Goal: Transaction & Acquisition: Obtain resource

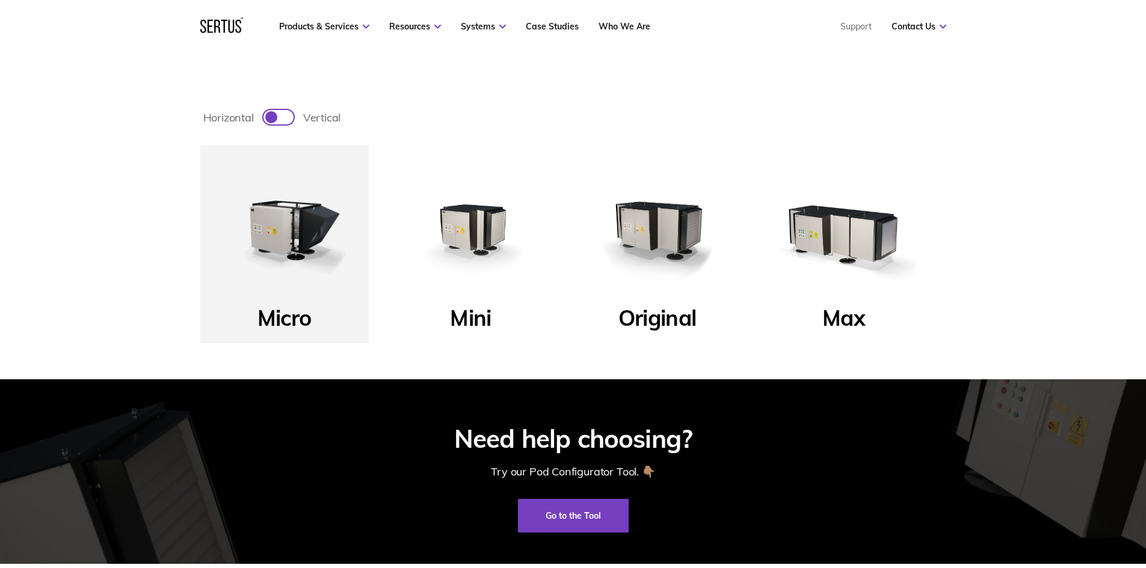
scroll to position [481, 0]
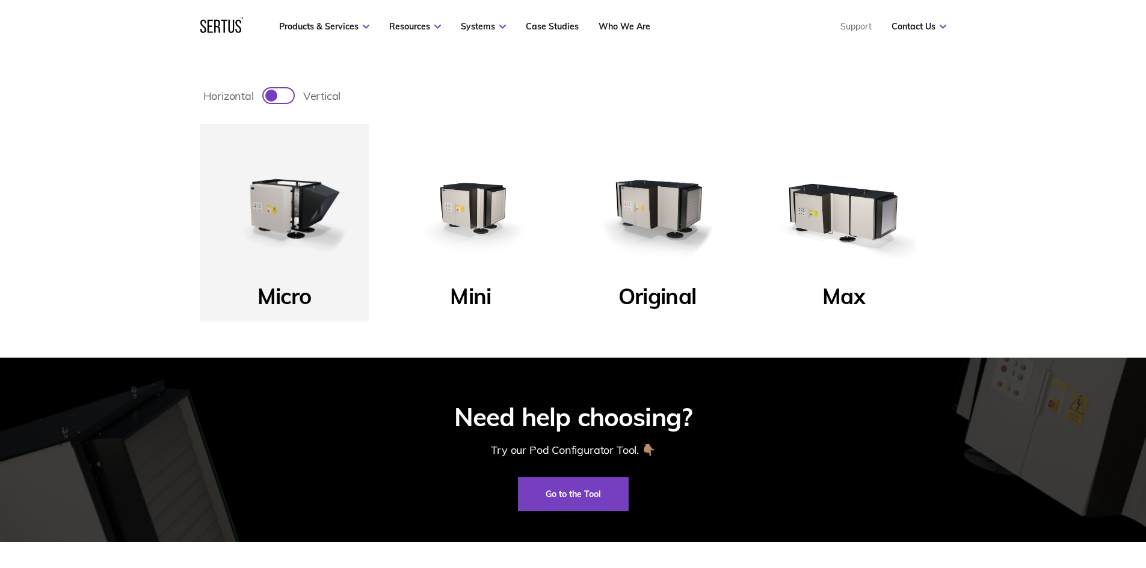
click at [678, 207] on img at bounding box center [657, 208] width 144 height 144
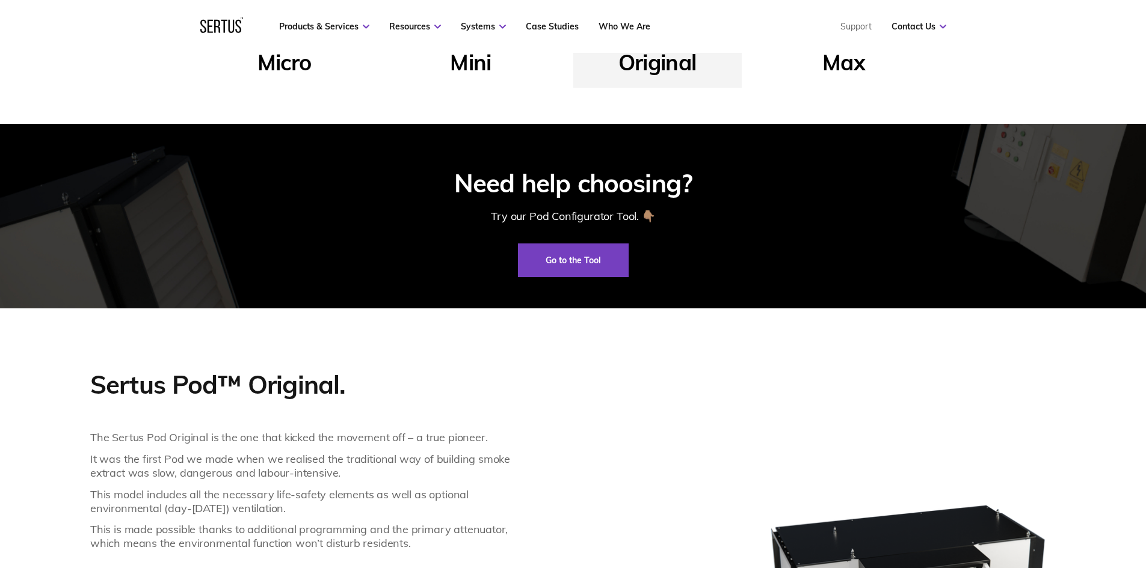
scroll to position [842, 0]
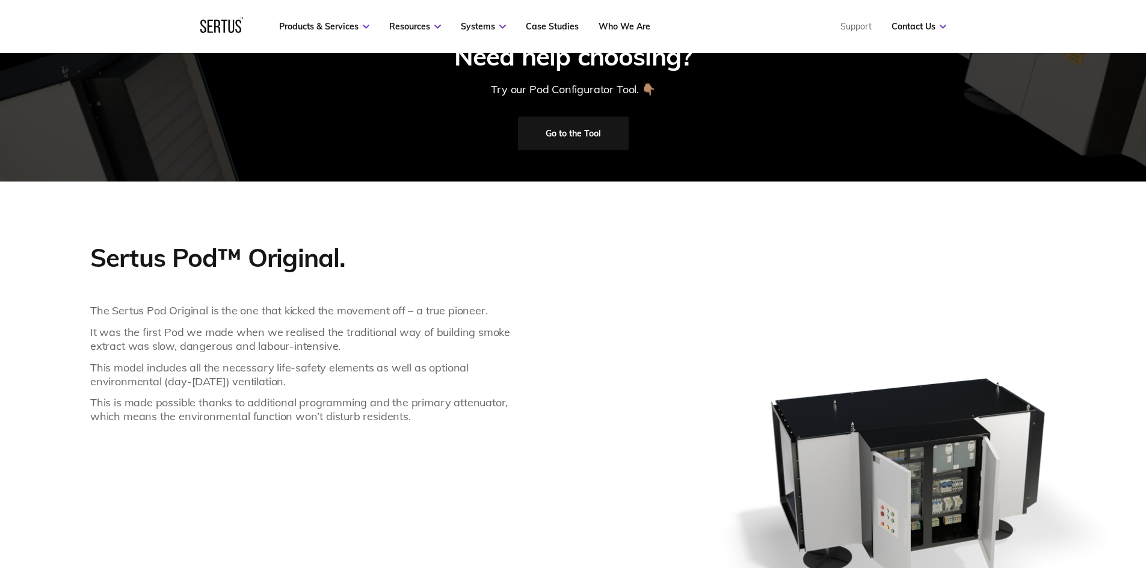
click at [571, 137] on link "Go to the Tool" at bounding box center [573, 134] width 111 height 34
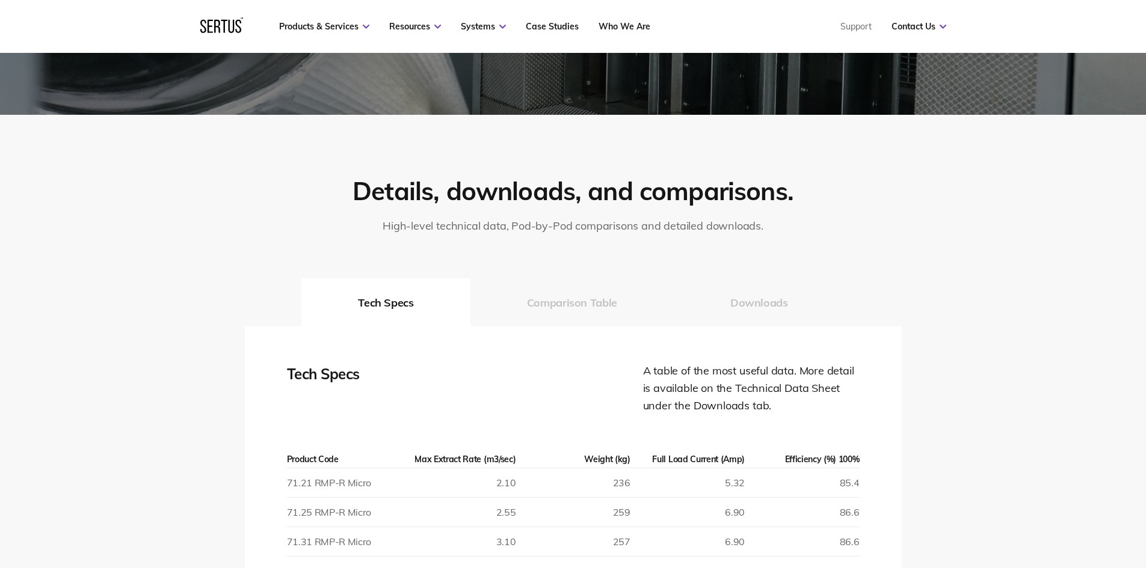
scroll to position [1564, 0]
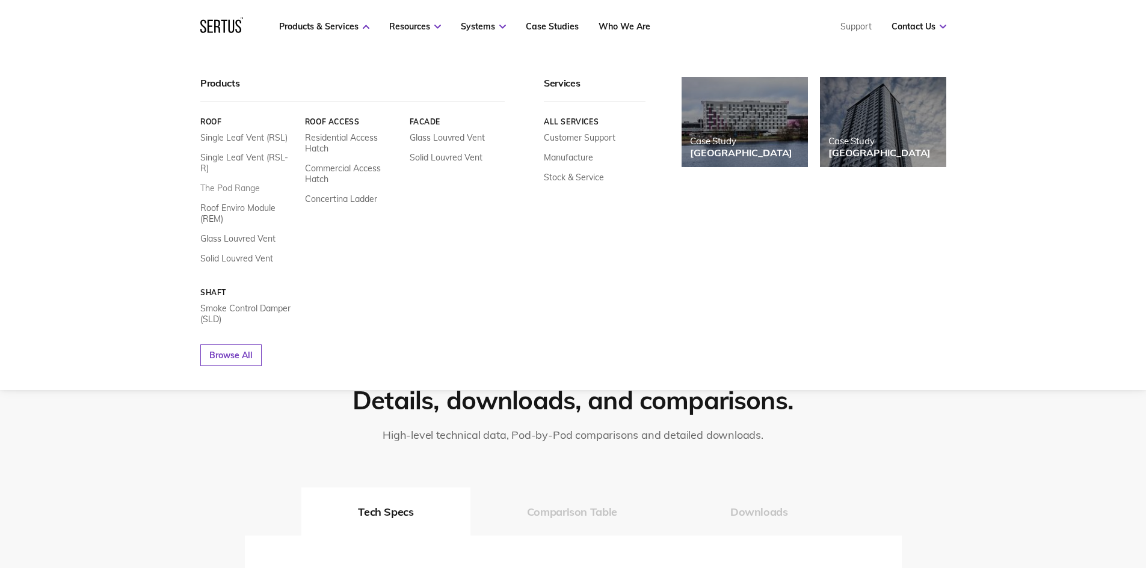
click at [241, 183] on link "The Pod Range" at bounding box center [230, 188] width 60 height 11
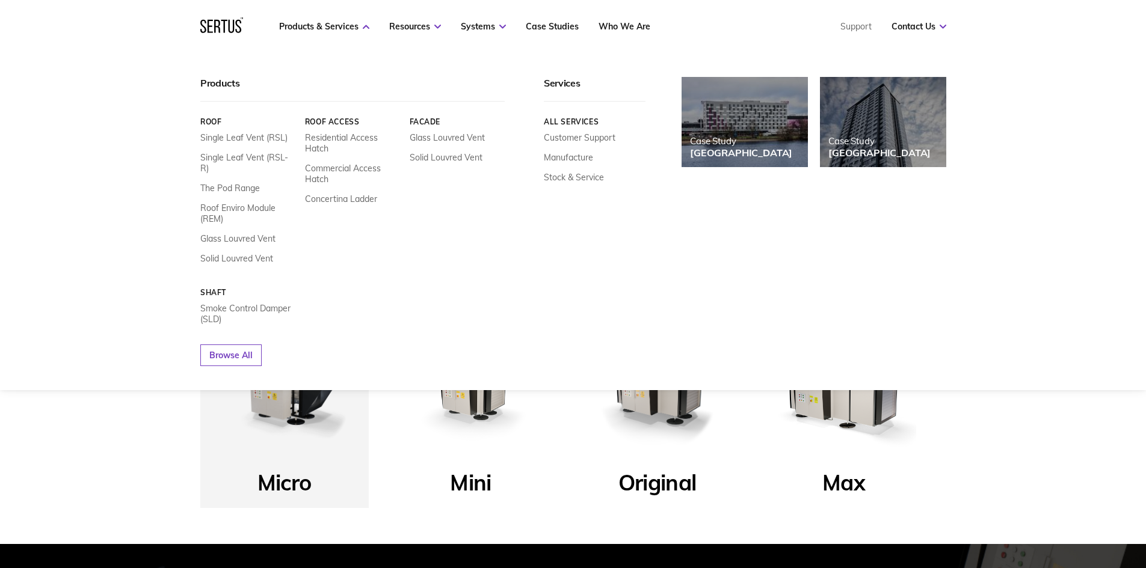
scroll to position [301, 0]
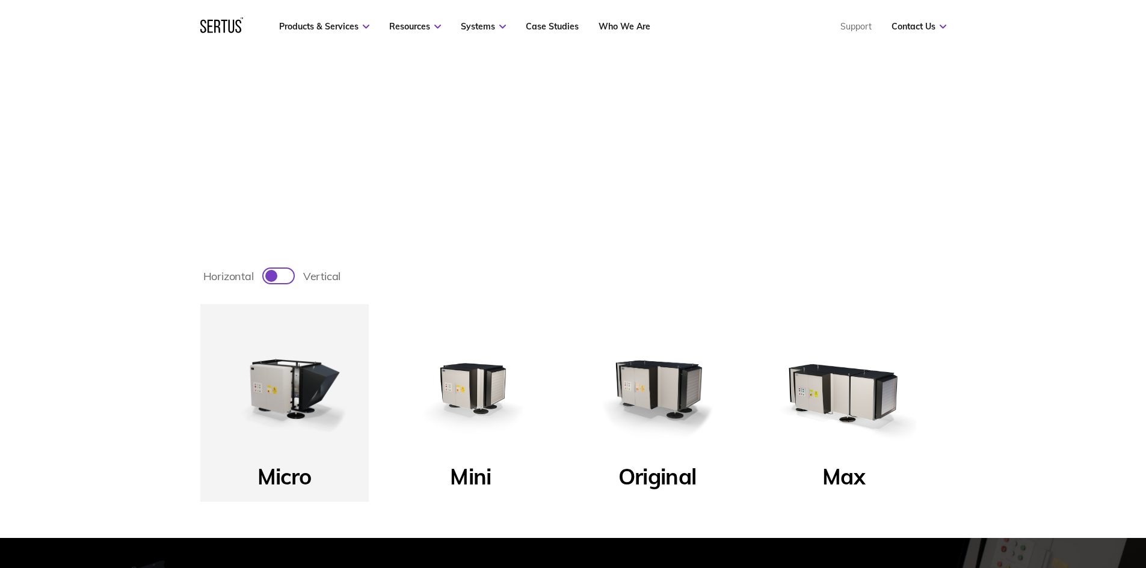
click at [667, 405] on img at bounding box center [657, 388] width 144 height 144
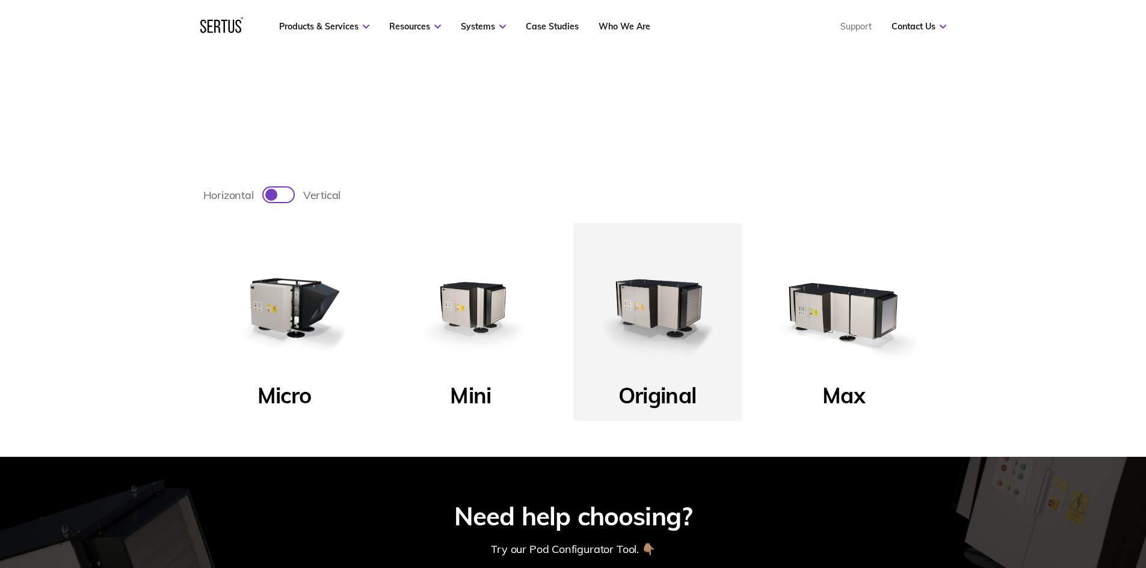
scroll to position [361, 0]
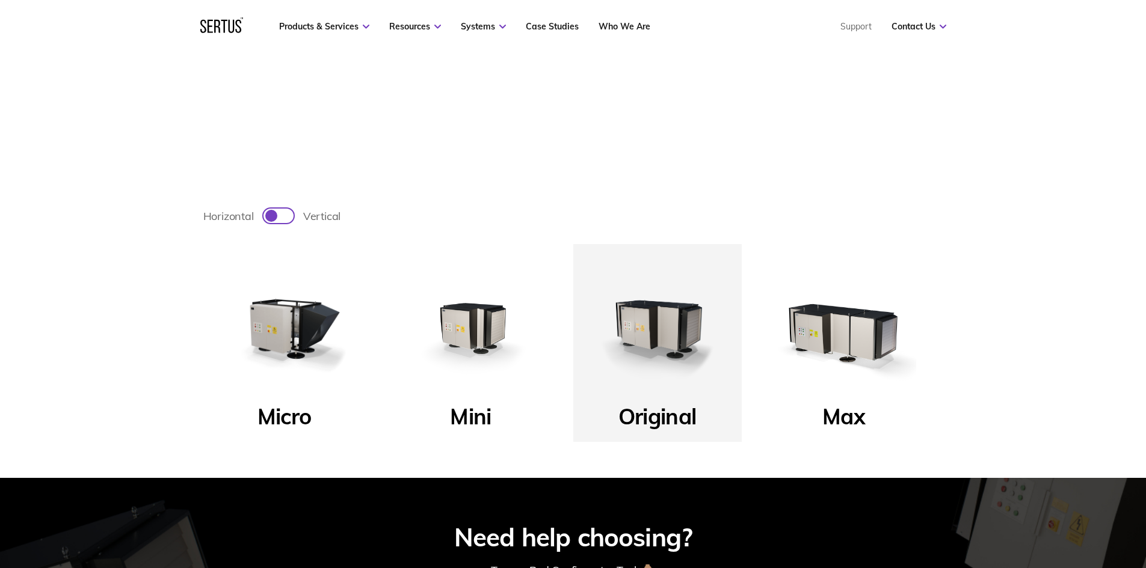
click at [488, 332] on img at bounding box center [471, 328] width 144 height 144
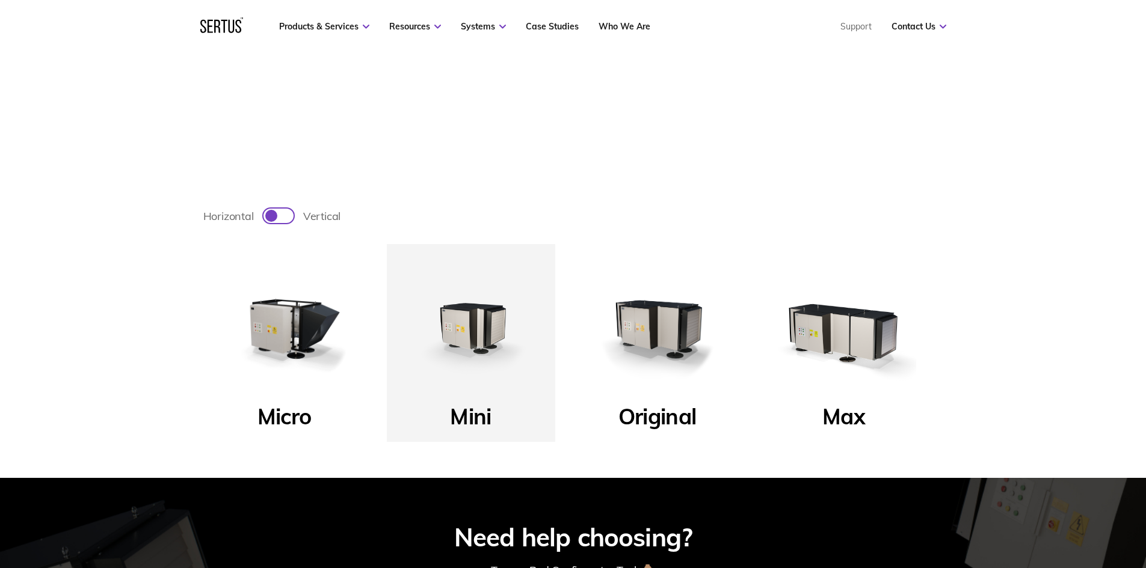
click at [283, 216] on div at bounding box center [285, 216] width 6 height 6
checkbox input "true"
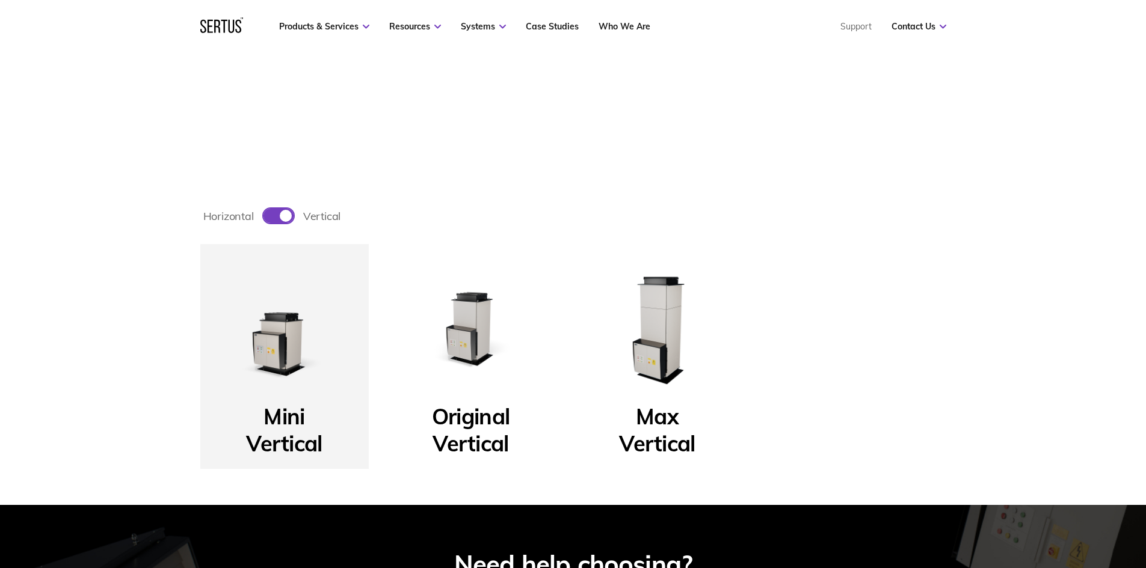
click at [479, 325] on img at bounding box center [471, 328] width 144 height 144
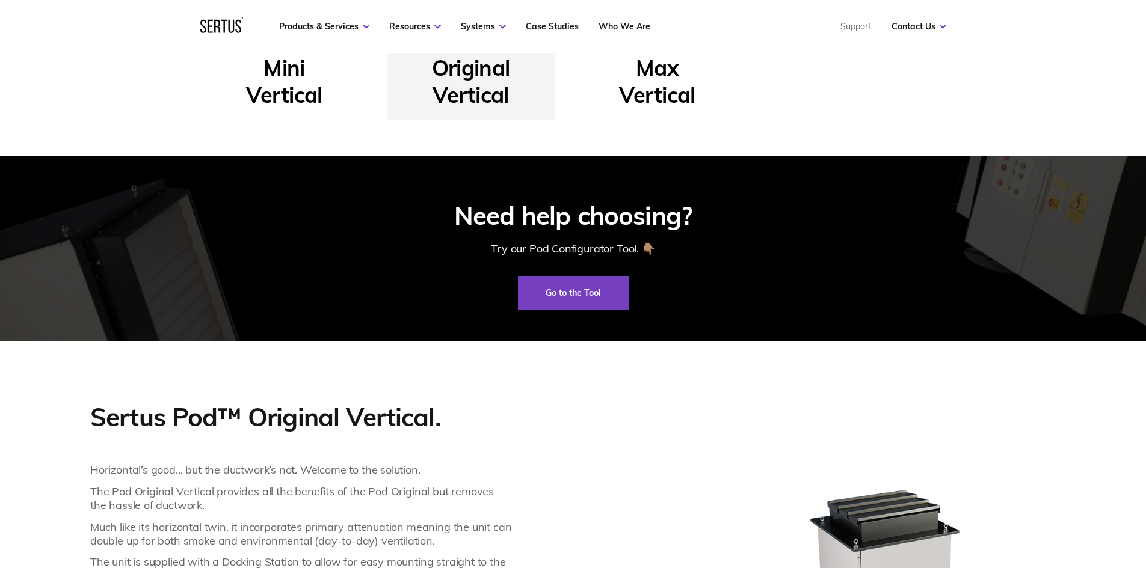
scroll to position [602, 0]
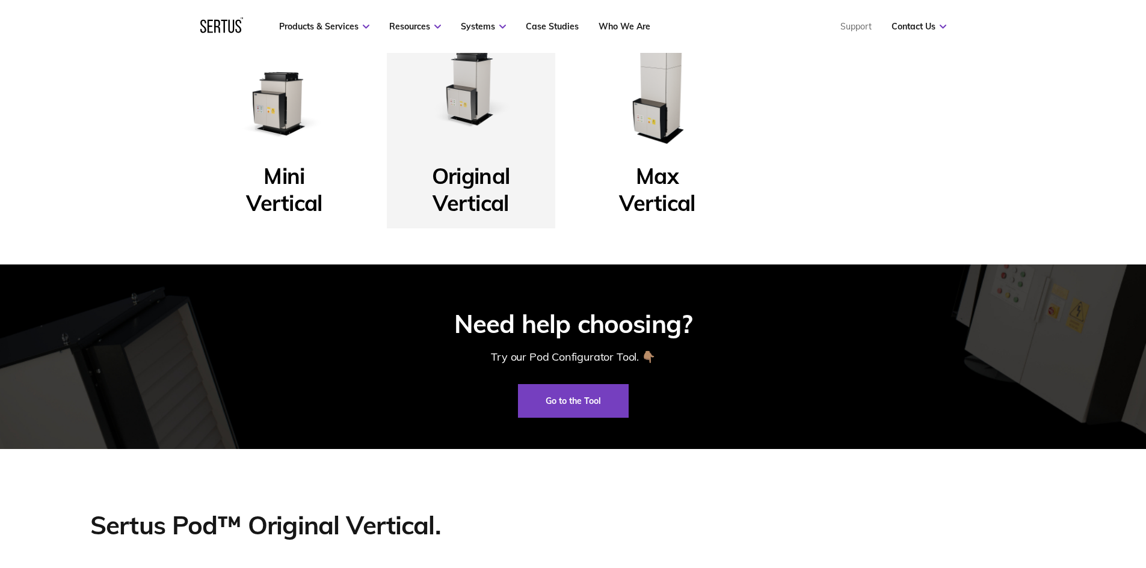
click at [286, 187] on p "Mini Vertical" at bounding box center [284, 182] width 76 height 40
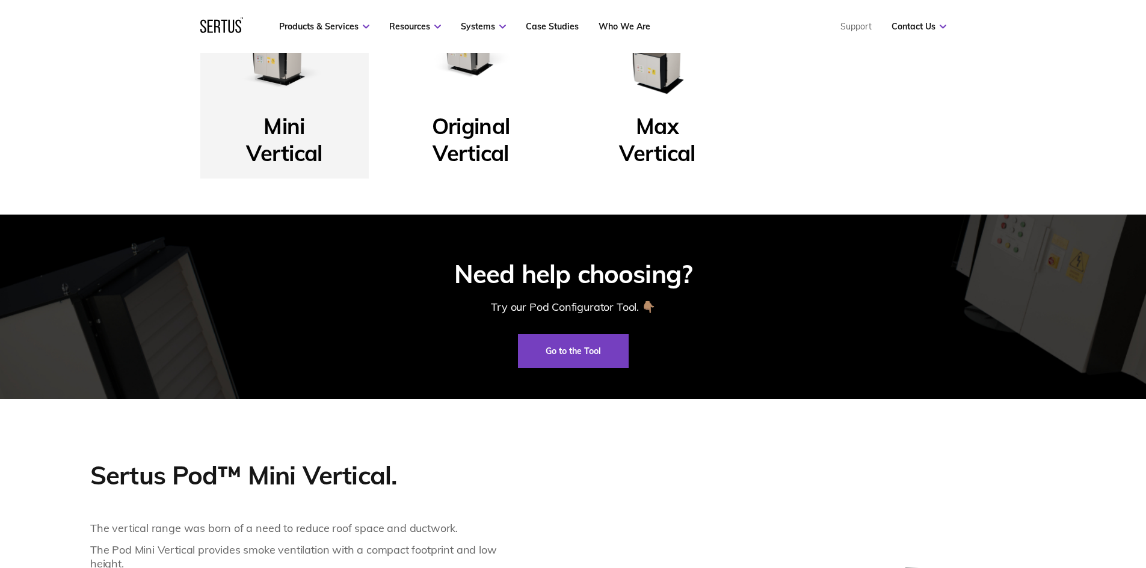
scroll to position [481, 0]
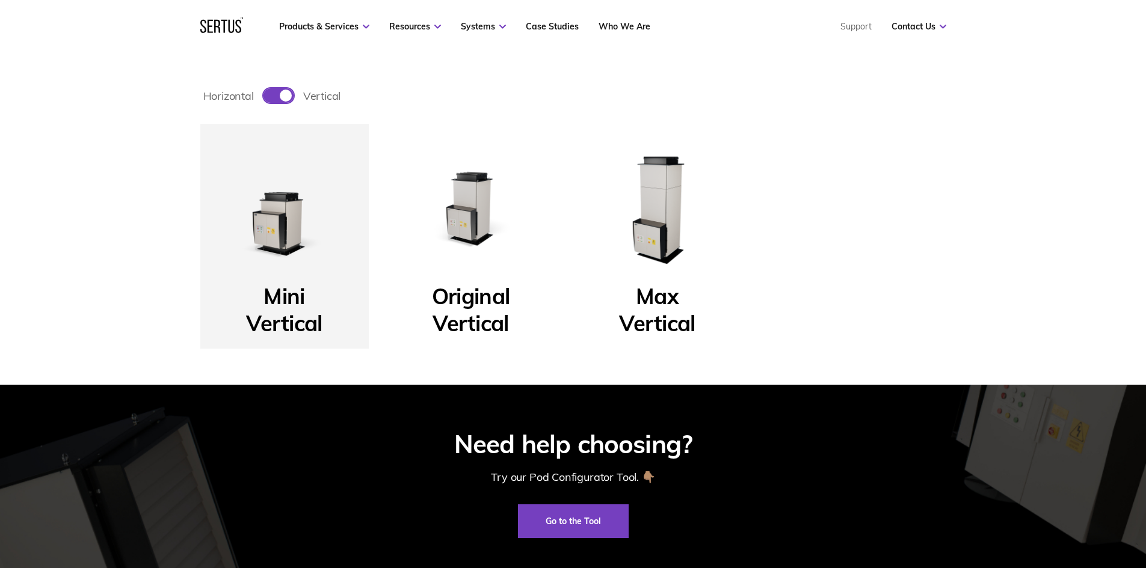
click at [464, 218] on img at bounding box center [471, 208] width 144 height 144
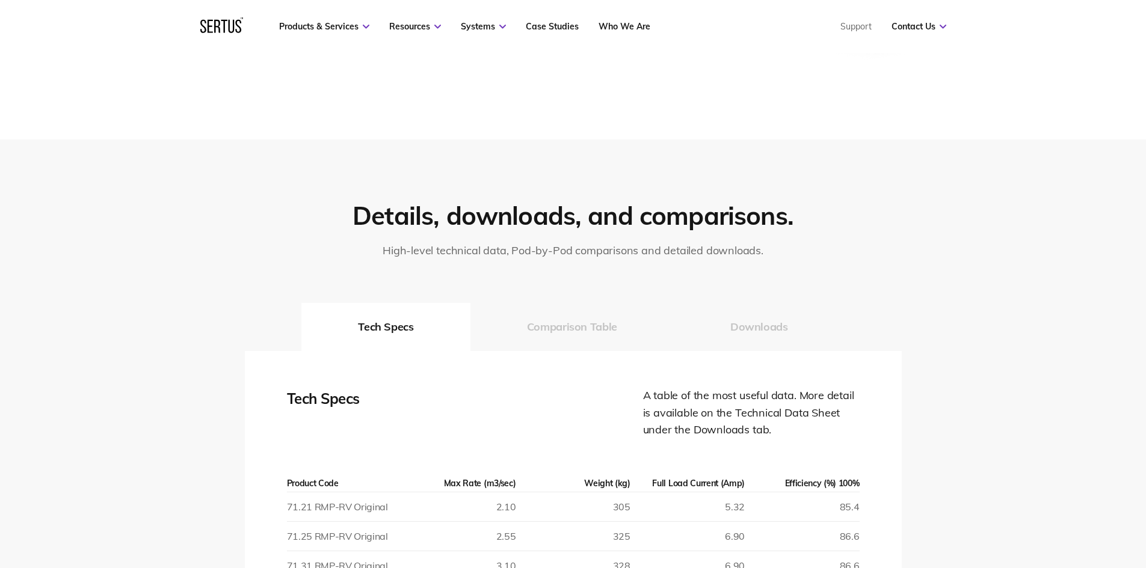
scroll to position [1504, 0]
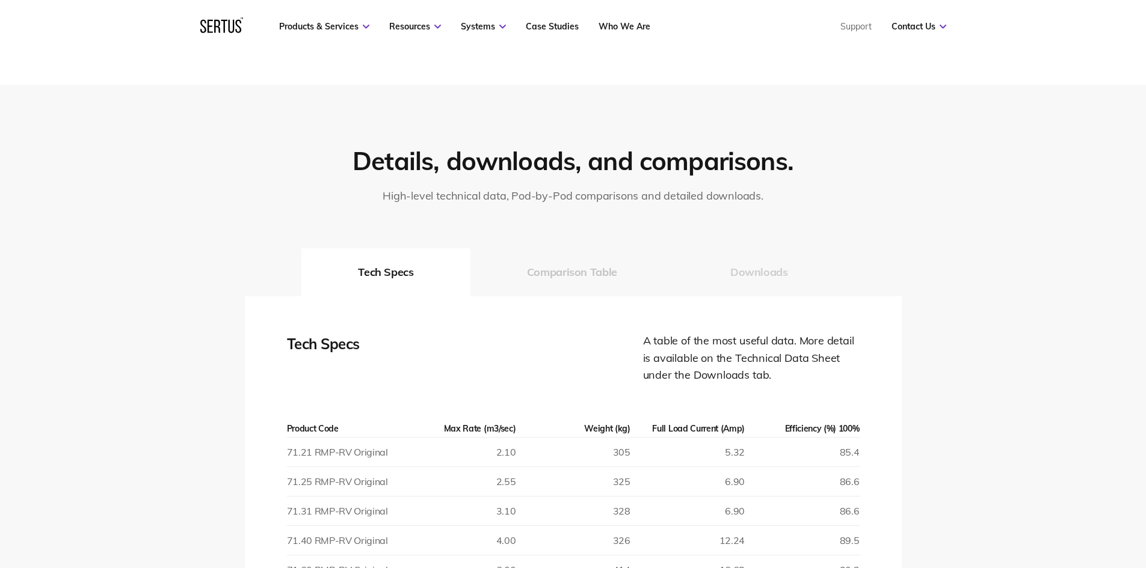
click at [766, 272] on button "Downloads" at bounding box center [759, 272] width 171 height 48
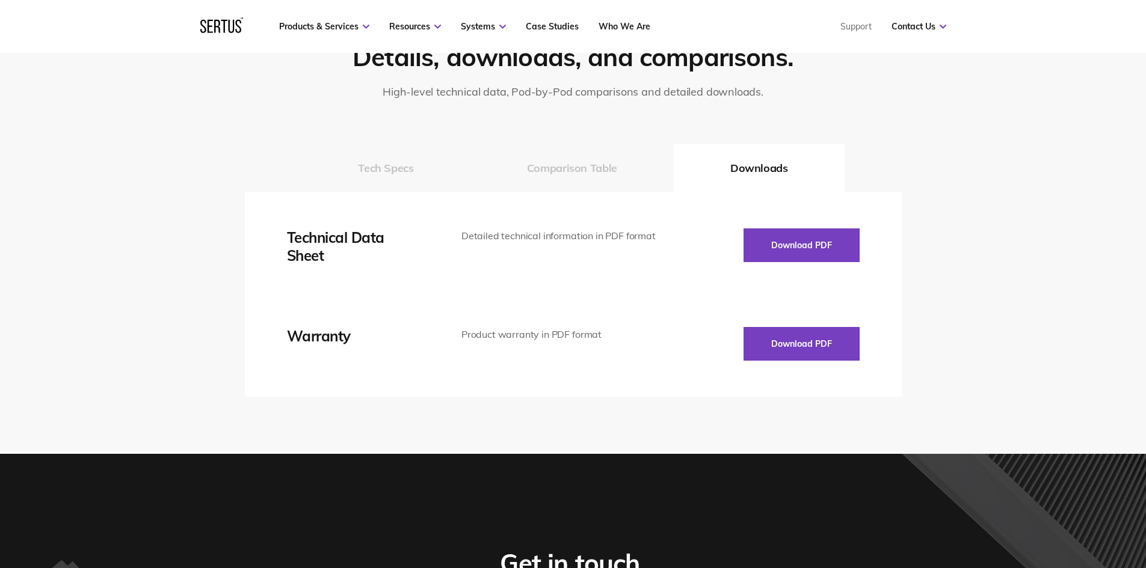
scroll to position [1624, 0]
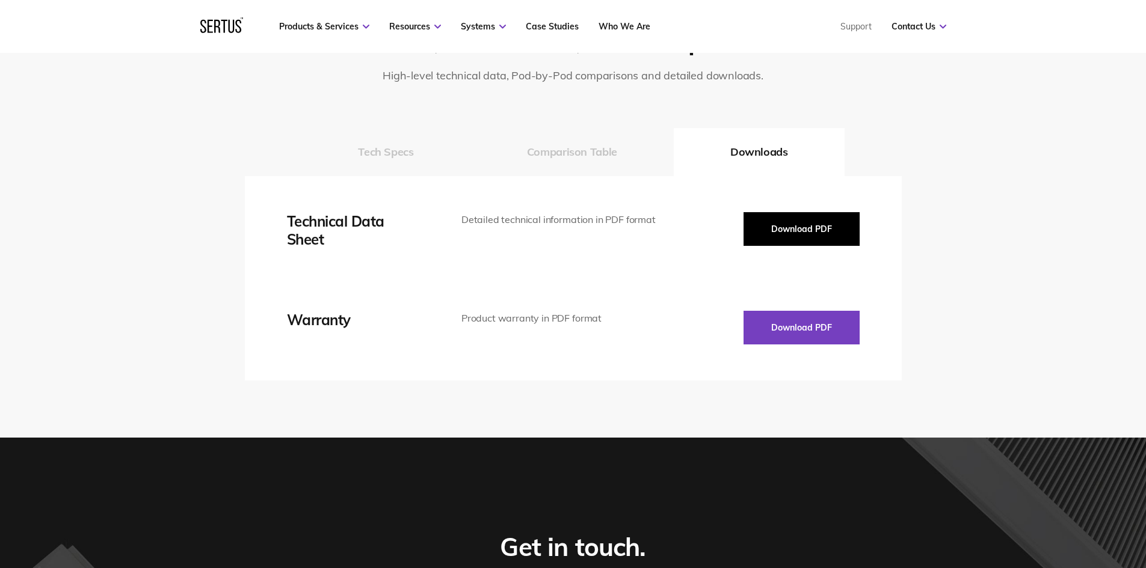
click at [799, 235] on button "Download PDF" at bounding box center [802, 229] width 116 height 34
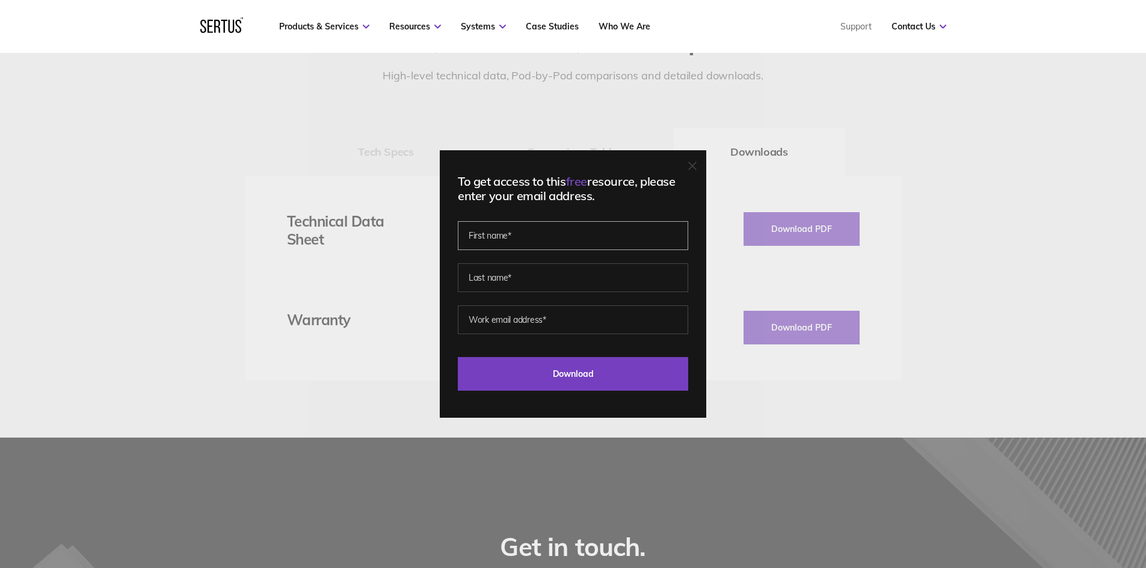
click at [644, 232] on input "text" at bounding box center [573, 235] width 230 height 29
type input "[PERSON_NAME]"
type input "[PERSON_NAME][EMAIL_ADDRESS][PERSON_NAME][DOMAIN_NAME]"
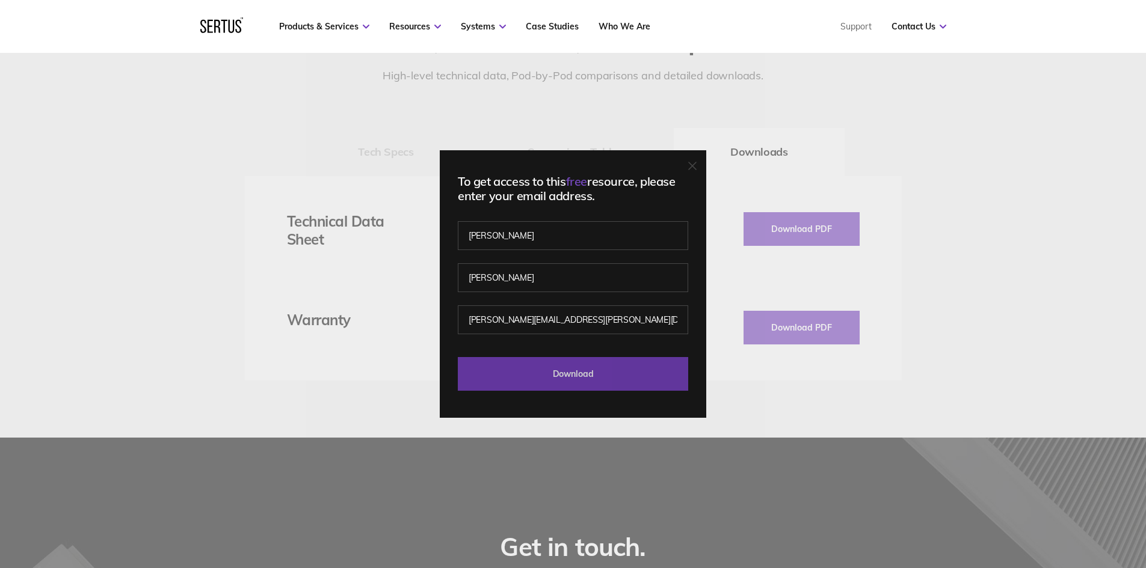
click at [614, 371] on input "Download" at bounding box center [573, 374] width 230 height 34
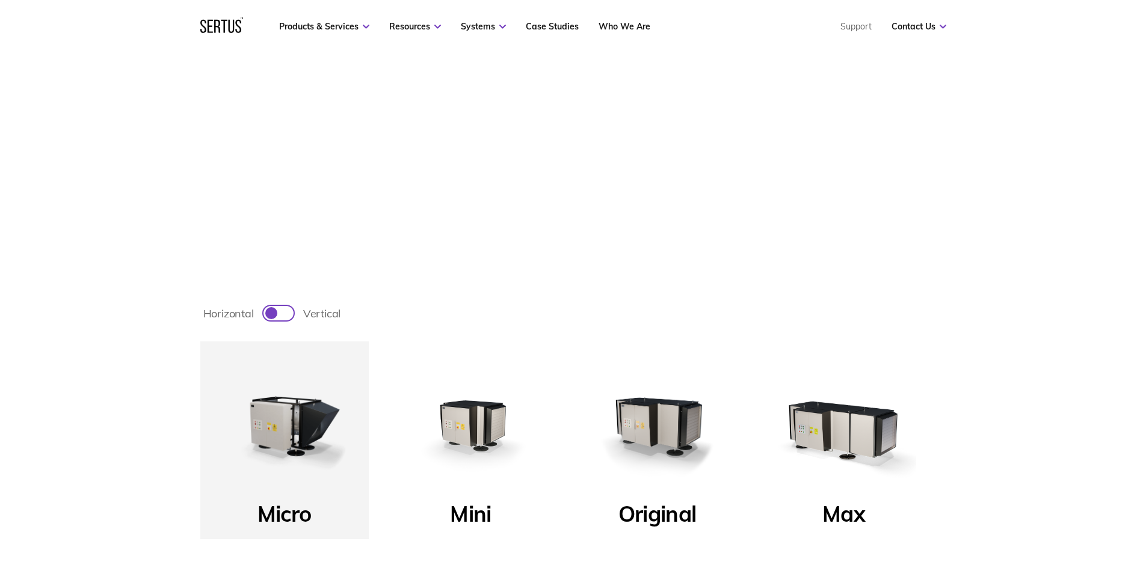
scroll to position [241, 0]
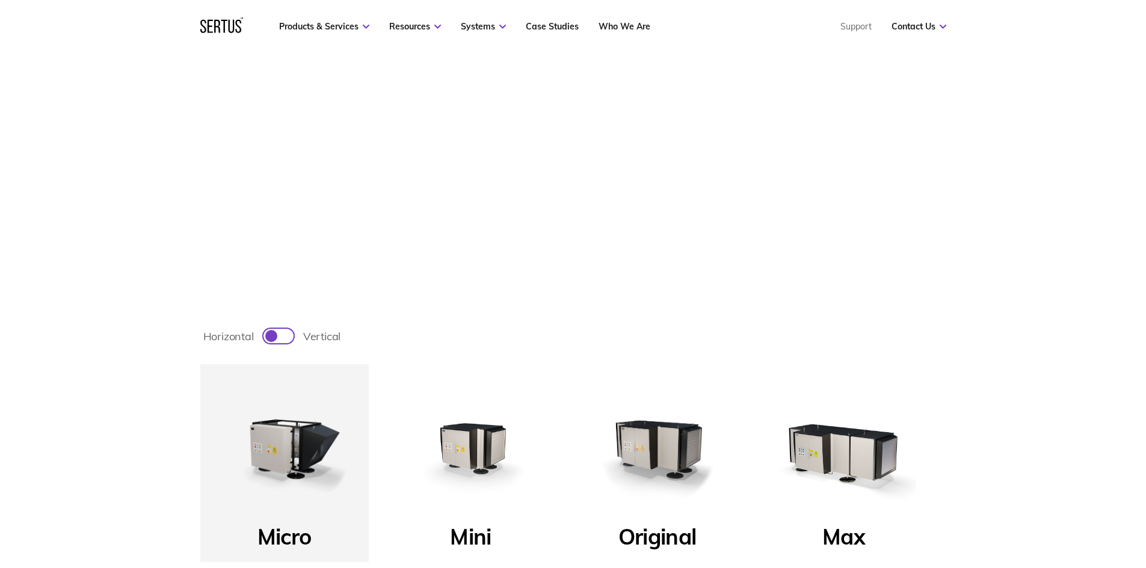
click at [290, 335] on div at bounding box center [278, 336] width 30 height 14
checkbox input "true"
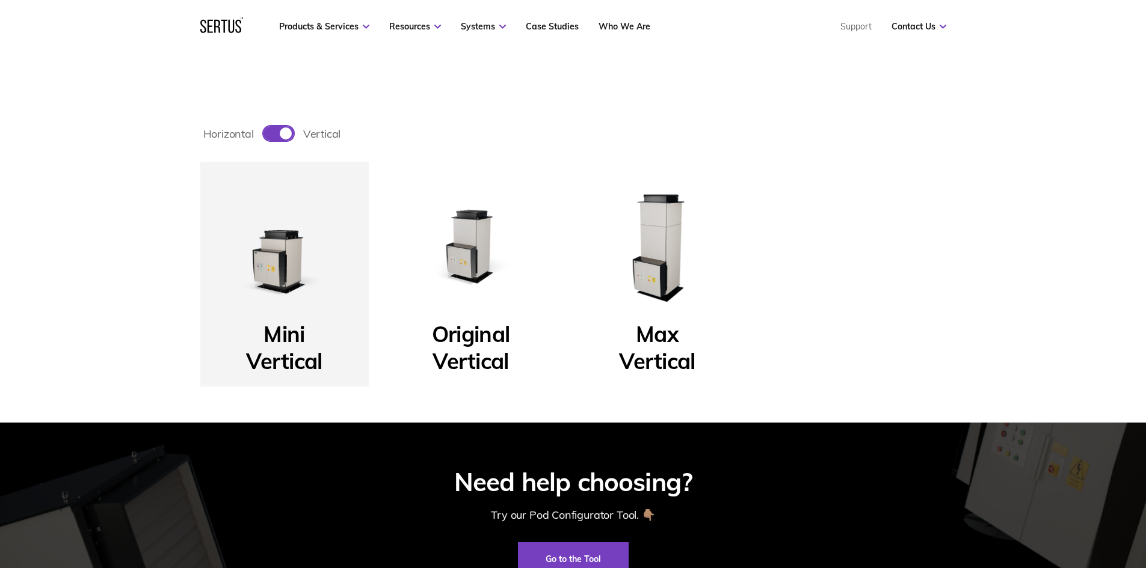
scroll to position [481, 0]
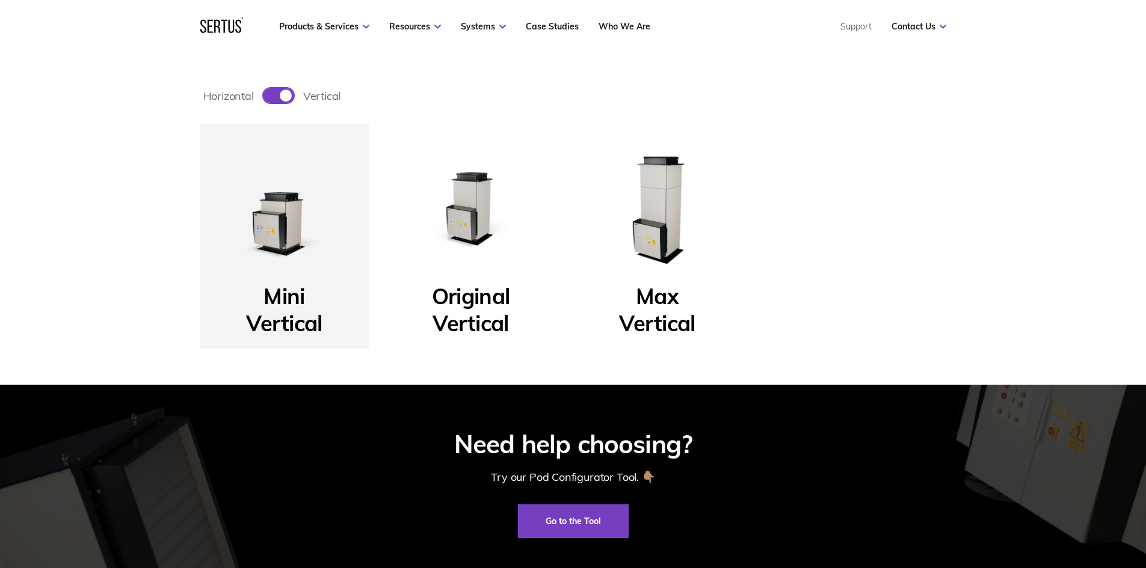
click at [289, 264] on img at bounding box center [284, 208] width 144 height 144
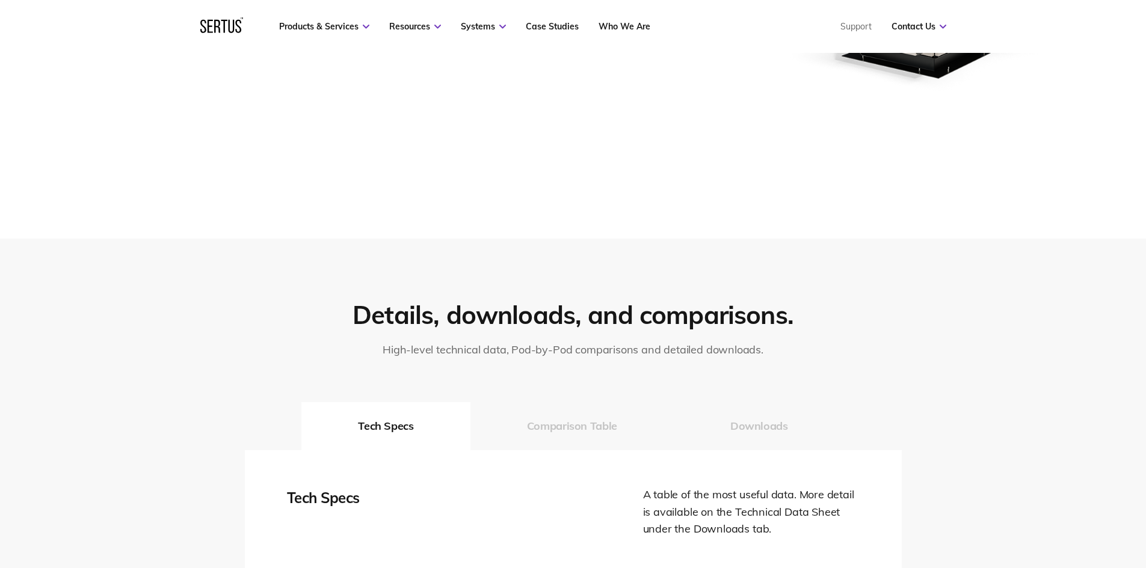
scroll to position [1504, 0]
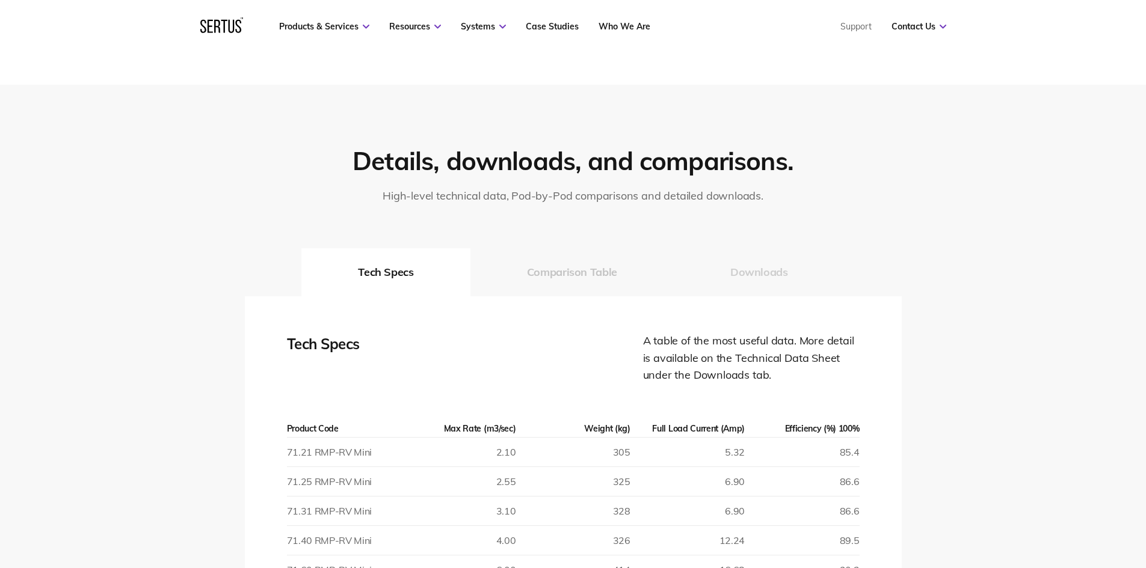
click at [762, 272] on button "Downloads" at bounding box center [759, 272] width 171 height 48
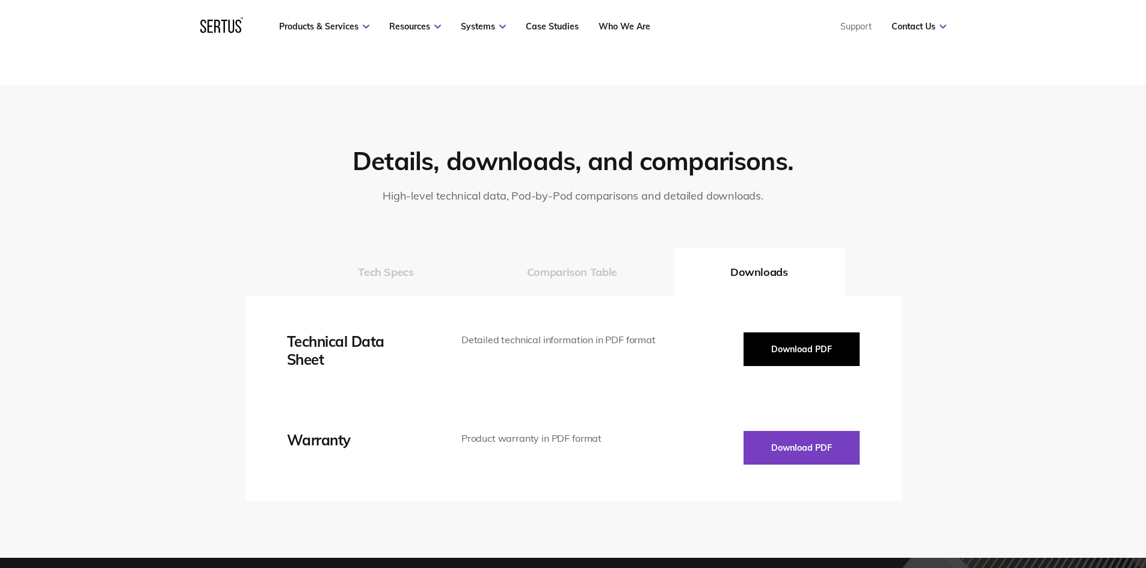
click at [808, 350] on button "Download PDF" at bounding box center [802, 350] width 116 height 34
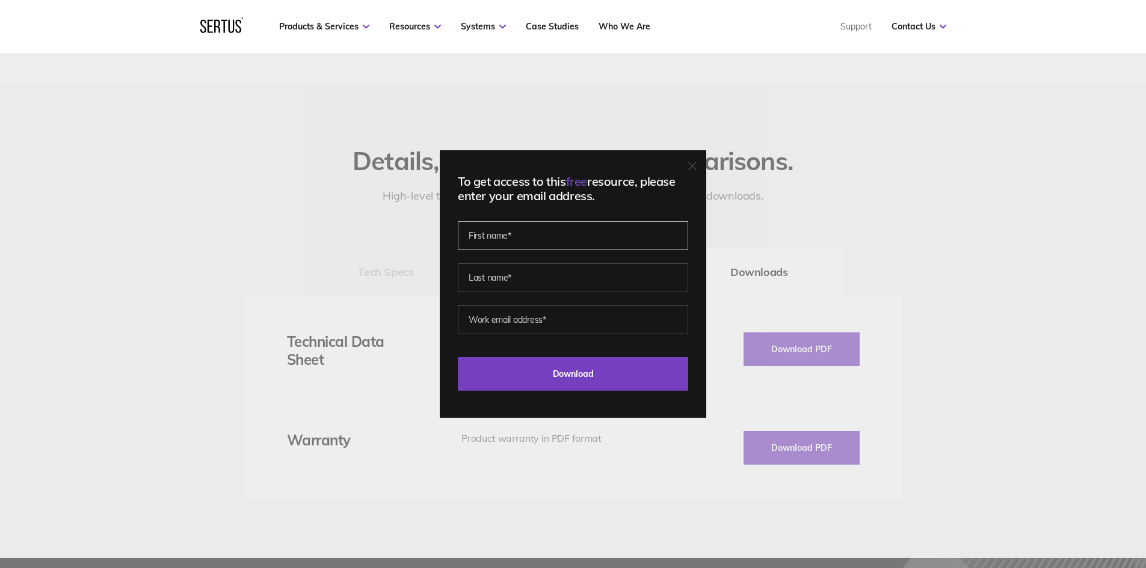
click at [666, 243] on input "text" at bounding box center [573, 235] width 230 height 29
type input "[PERSON_NAME]"
type input "[PERSON_NAME][EMAIL_ADDRESS][PERSON_NAME][DOMAIN_NAME]"
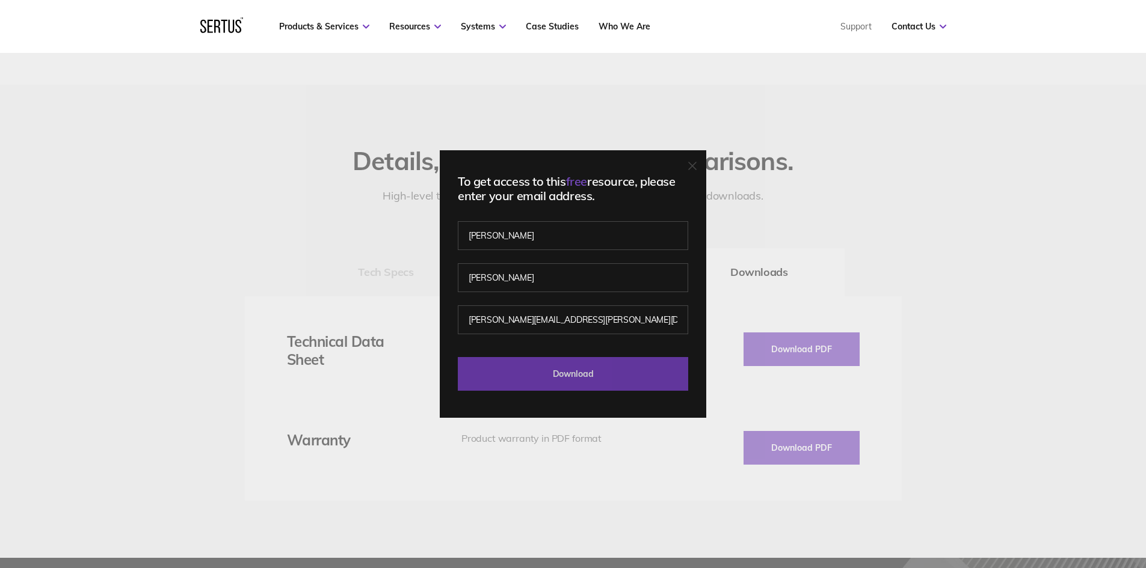
click at [597, 371] on input "Download" at bounding box center [573, 374] width 230 height 34
